Goal: Task Accomplishment & Management: Use online tool/utility

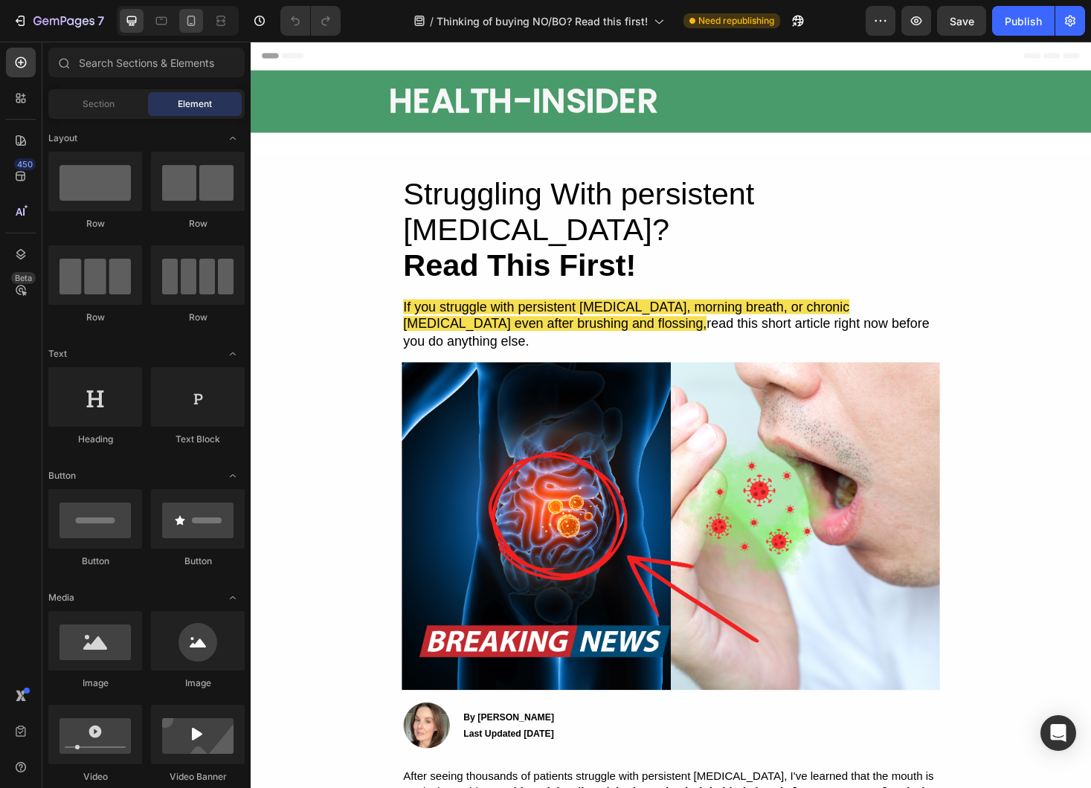
click at [198, 23] on icon at bounding box center [191, 20] width 15 height 15
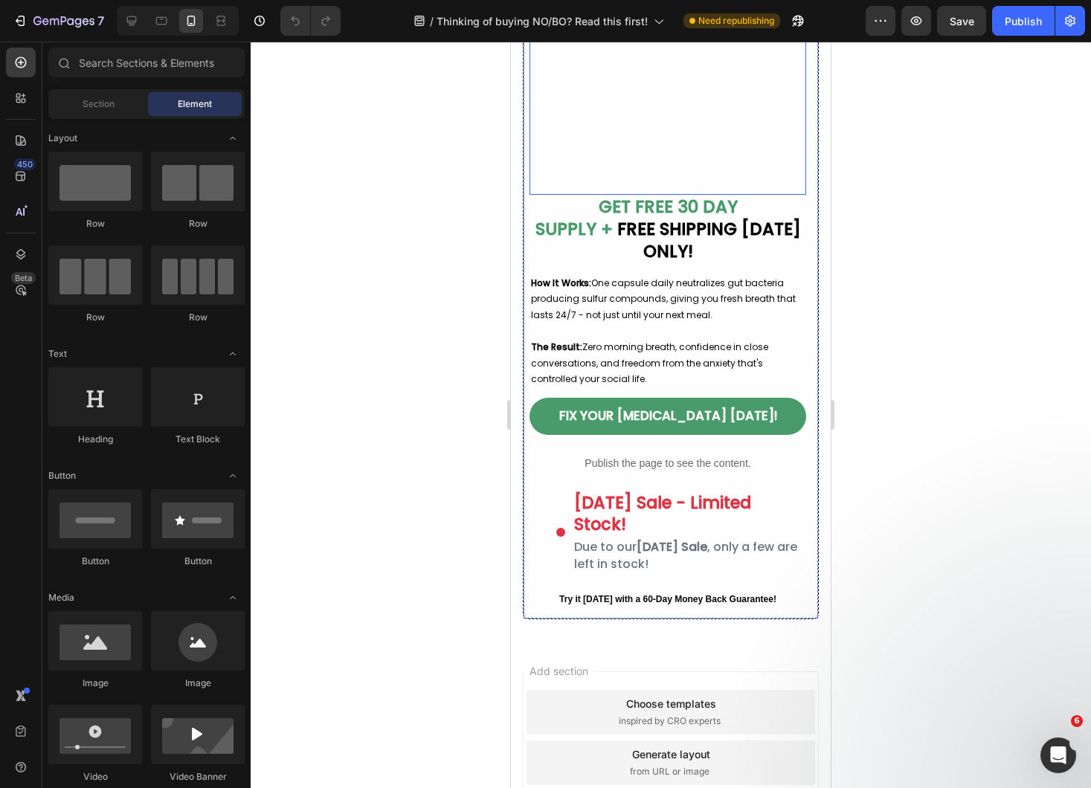
scroll to position [6982, 0]
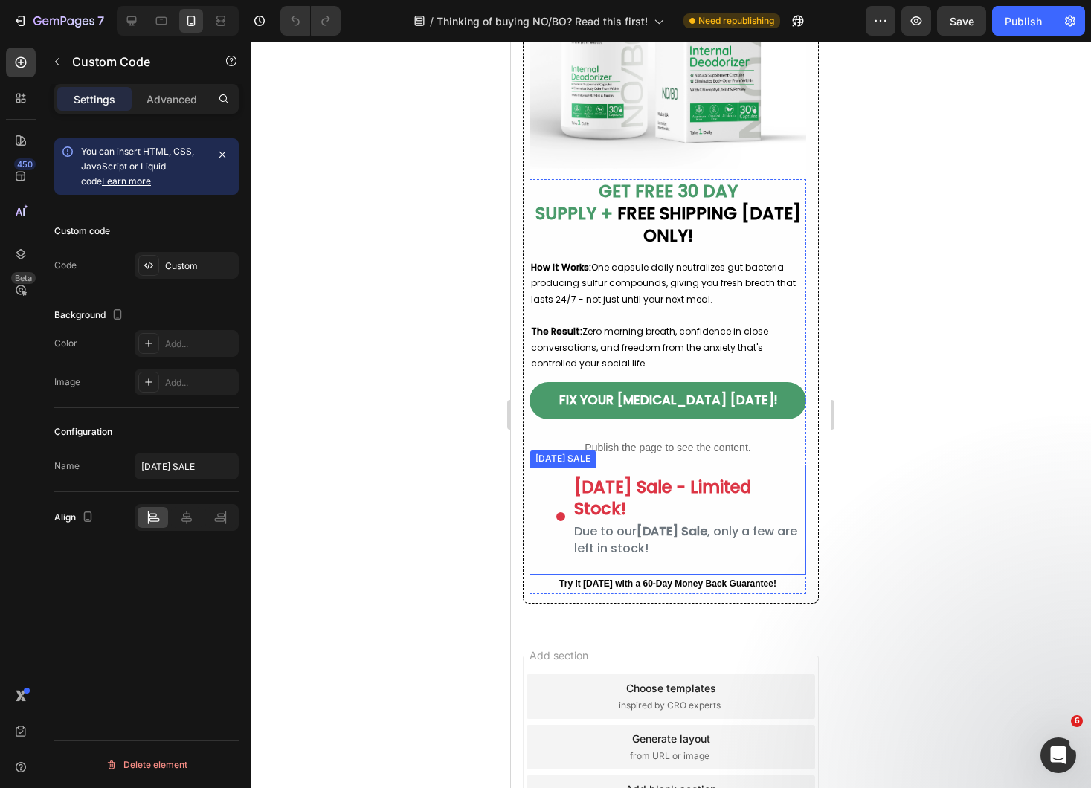
click at [637, 524] on div "Due to our [DATE] Sale , only a few are left in stock!" at bounding box center [687, 540] width 226 height 33
click at [736, 524] on div "Due to our [DATE] Sale , only a few are left in stock!" at bounding box center [687, 540] width 226 height 33
click at [579, 496] on div "[DATE] Sale - Limited Stock!" at bounding box center [687, 498] width 226 height 43
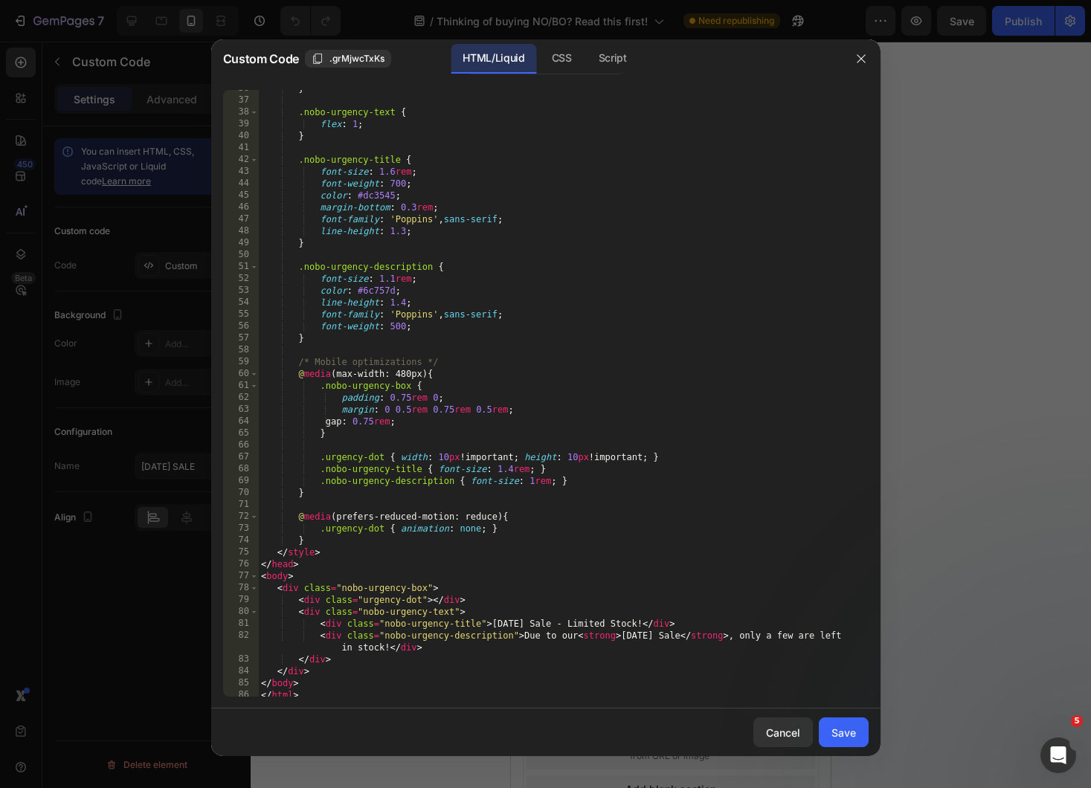
scroll to position [424, 0]
drag, startPoint x: 567, startPoint y: 622, endPoint x: 494, endPoint y: 626, distance: 73.8
click at [493, 625] on div "} .nobo-urgency-text { flex : 1 ; } .nobo-urgency-title { font-size : 1.6 rem ;…" at bounding box center [563, 398] width 611 height 631
click at [524, 625] on div "} .nobo-urgency-text { flex : 1 ; } .nobo-urgency-title { font-size : 1.6 rem ;…" at bounding box center [563, 398] width 611 height 631
drag, startPoint x: 540, startPoint y: 623, endPoint x: 492, endPoint y: 623, distance: 48.3
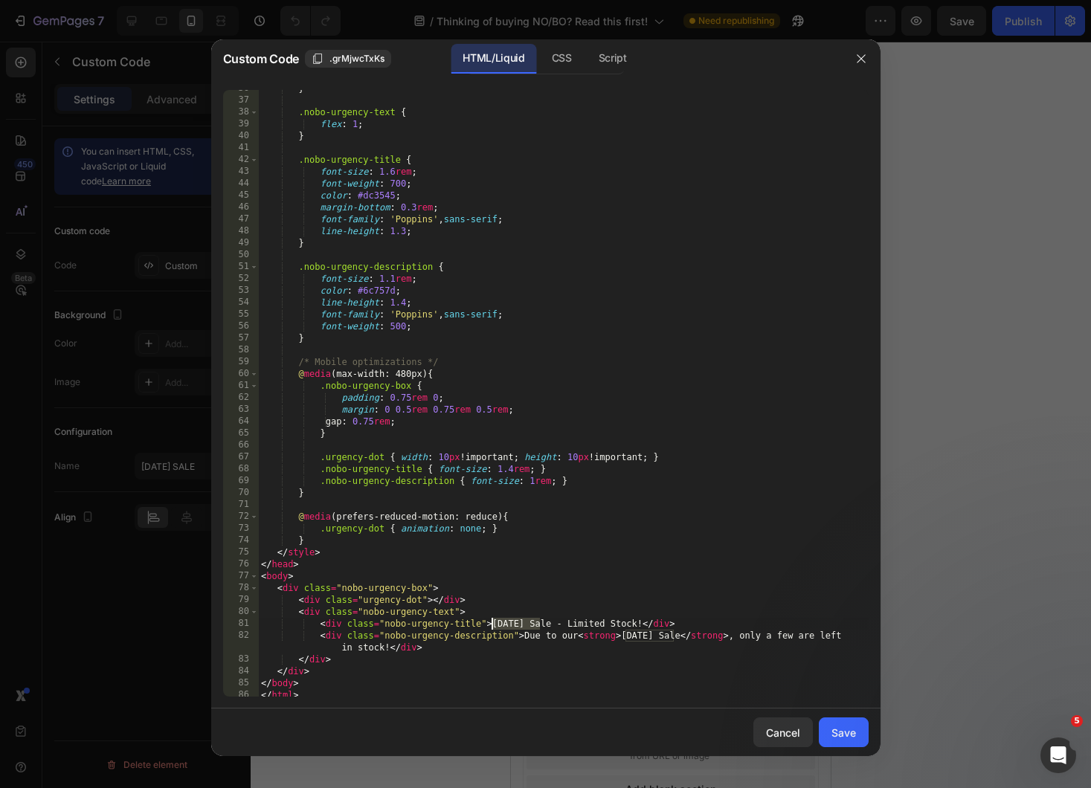
click at [492, 623] on div "} .nobo-urgency-text { flex : 1 ; } .nobo-urgency-title { font-size : 1.6 rem ;…" at bounding box center [563, 398] width 611 height 631
paste textarea "[DATE]"
click at [494, 624] on div "} .nobo-urgency-text { flex : 1 ; } .nobo-urgency-title { font-size : 1.6 rem ;…" at bounding box center [563, 398] width 611 height 631
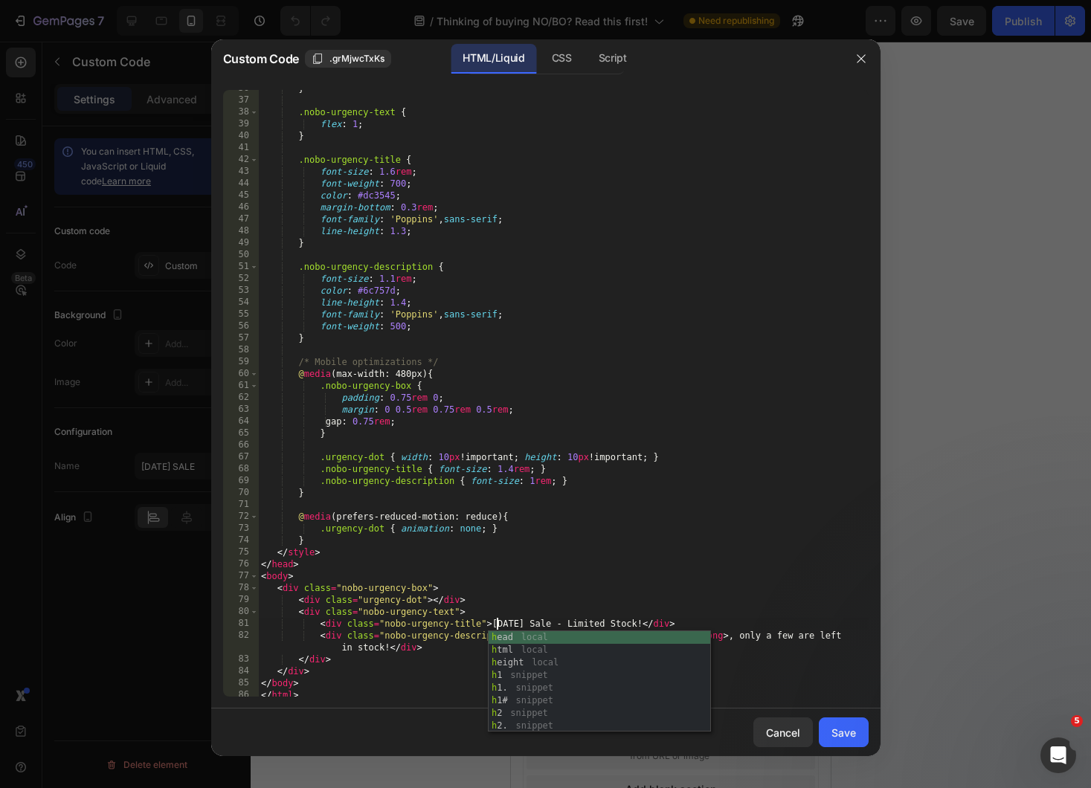
click at [539, 608] on div "} .nobo-urgency-text { flex : 1 ; } .nobo-urgency-title { font-size : 1.6 rem ;…" at bounding box center [563, 398] width 611 height 631
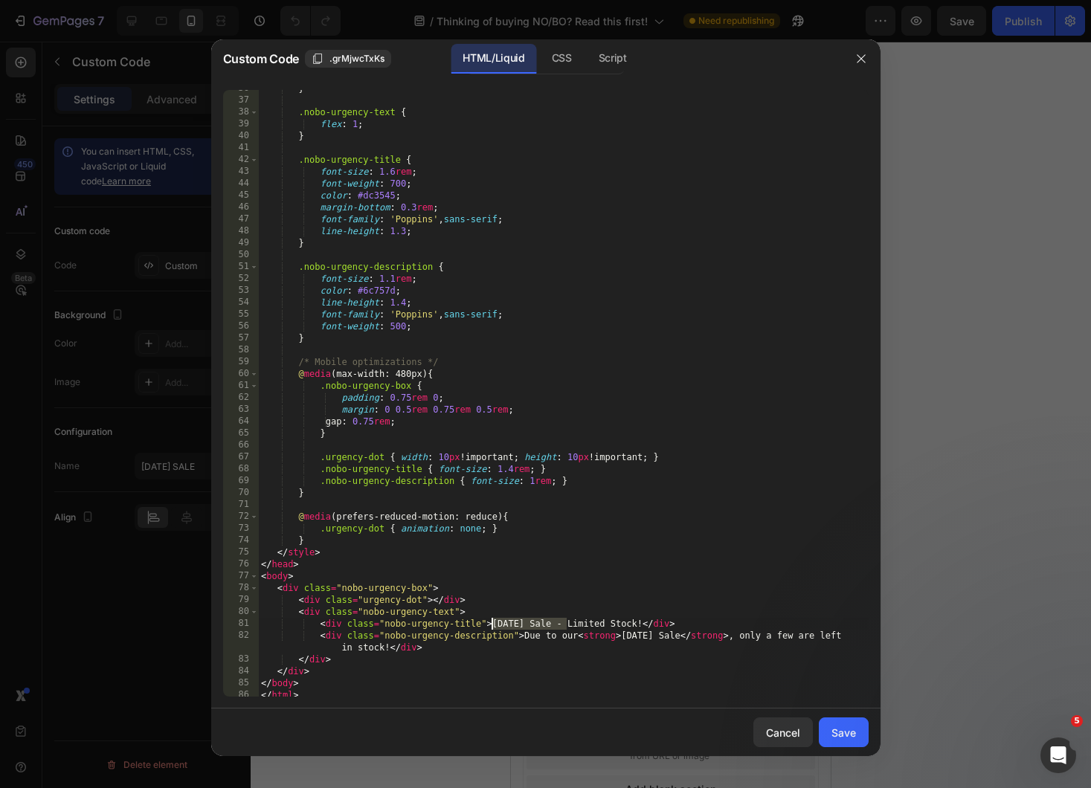
drag, startPoint x: 559, startPoint y: 622, endPoint x: 494, endPoint y: 622, distance: 64.7
click at [494, 622] on div "} .nobo-urgency-text { flex : 1 ; } .nobo-urgency-title { font-size : 1.6 rem ;…" at bounding box center [563, 398] width 611 height 631
drag, startPoint x: 674, startPoint y: 637, endPoint x: 625, endPoint y: 639, distance: 48.4
click at [625, 639] on div "} .nobo-urgency-text { flex : 1 ; } .nobo-urgency-title { font-size : 1.6 rem ;…" at bounding box center [563, 398] width 611 height 631
paste textarea "[DATE] Sale"
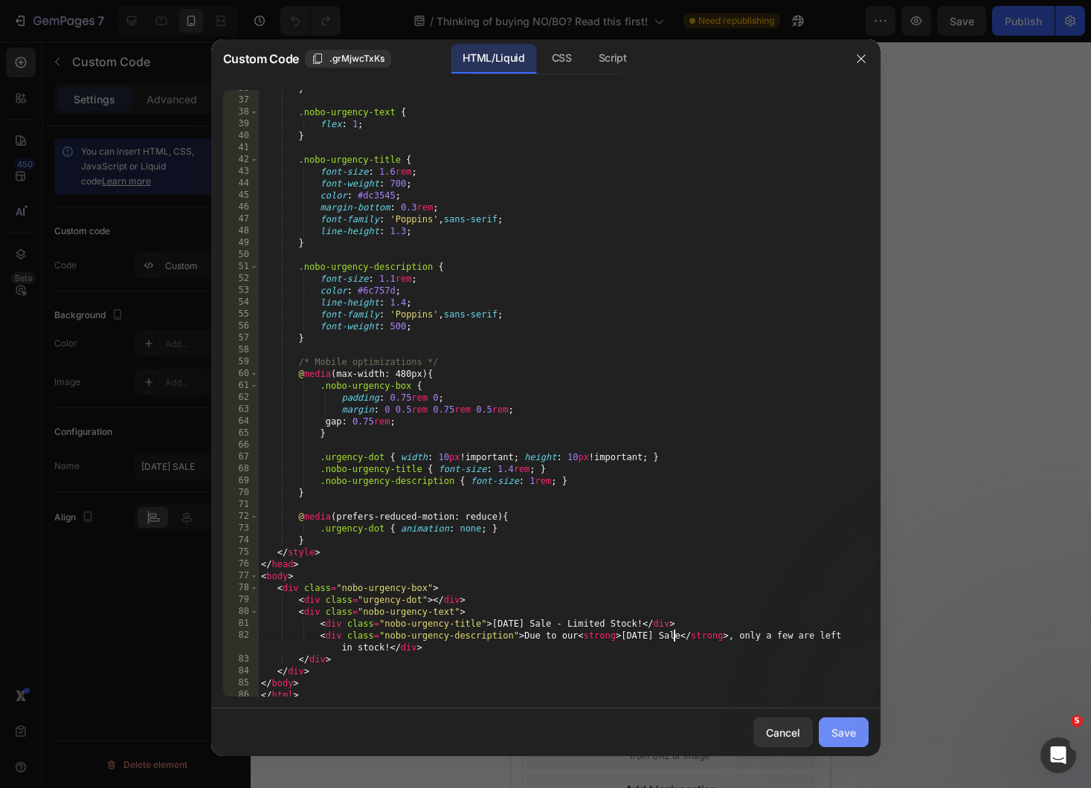
type textarea "<div class="nobo-urgency-description">Due to our <strong>[DATE] Sale</strong>, …"
click at [852, 730] on div "Save" at bounding box center [843, 733] width 25 height 16
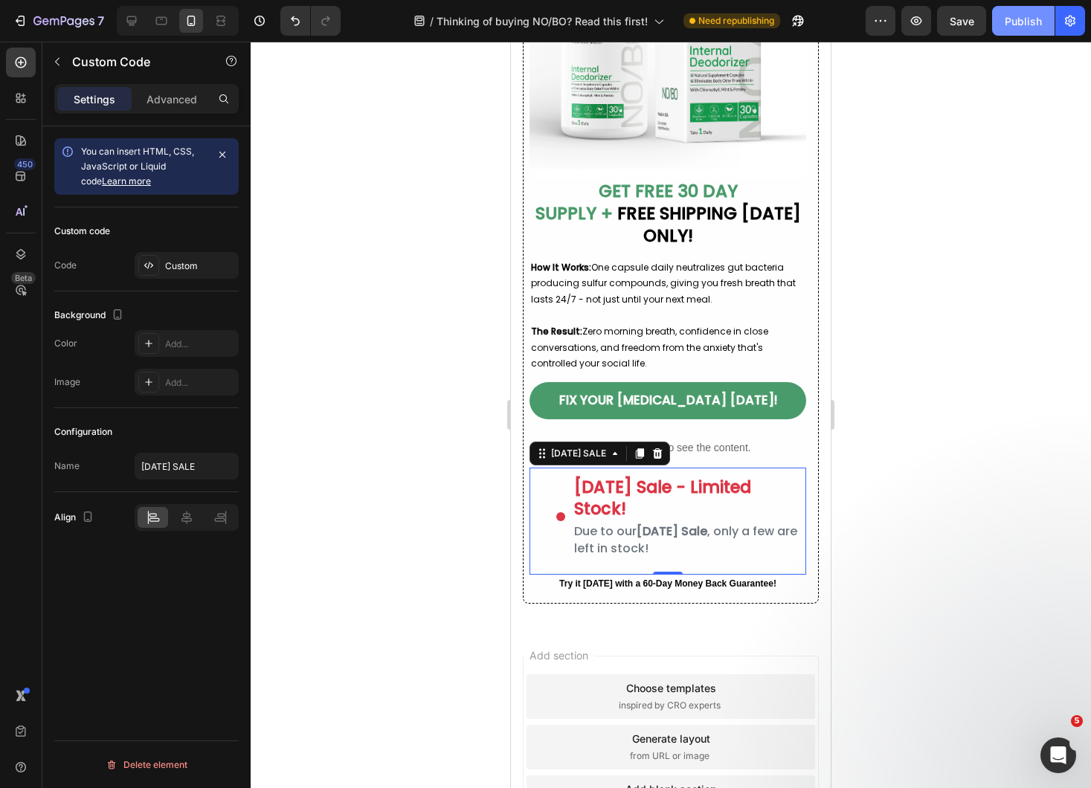
click at [1019, 28] on div "Publish" at bounding box center [1023, 21] width 37 height 16
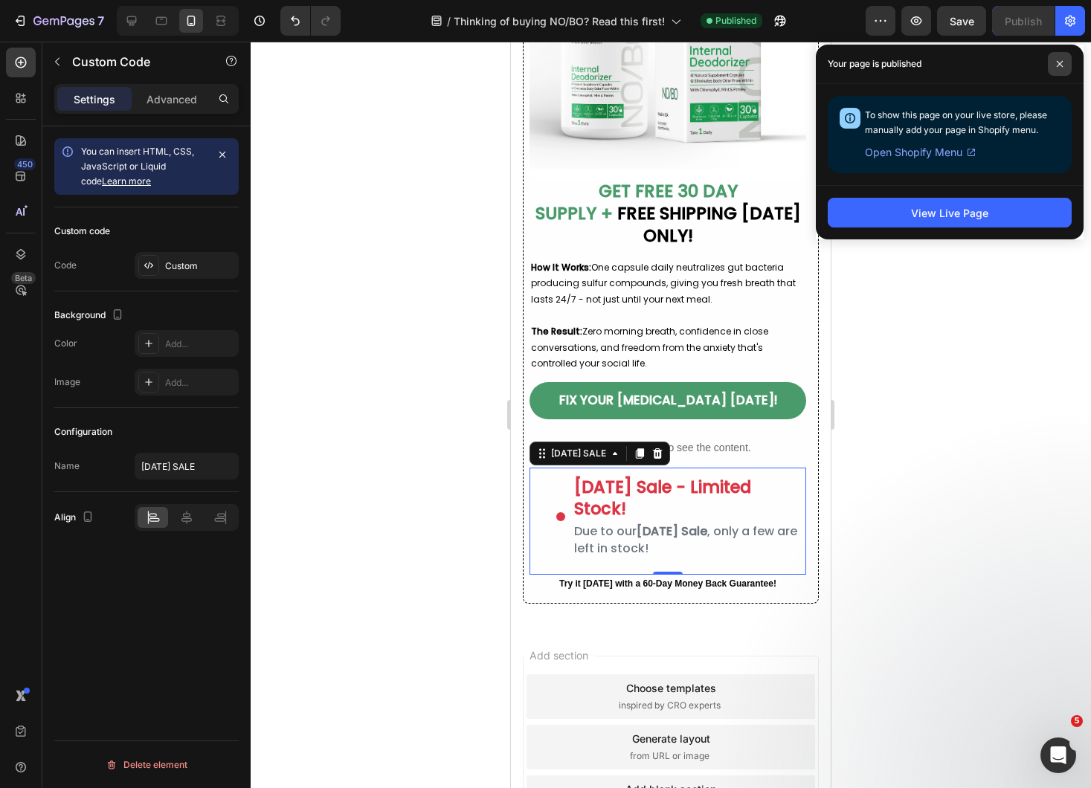
click at [1060, 68] on span at bounding box center [1060, 64] width 24 height 24
